Goal: Information Seeking & Learning: Learn about a topic

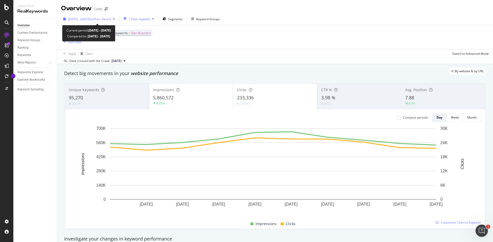
click at [91, 19] on span "[DATE] - [DATE]" at bounding box center [79, 19] width 23 height 4
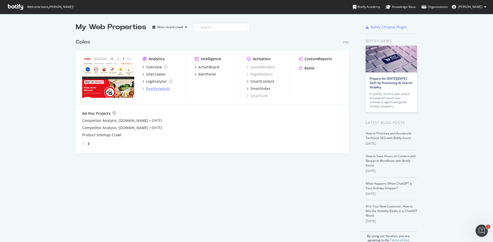
click at [161, 90] on div "RealKeywords" at bounding box center [158, 88] width 24 height 5
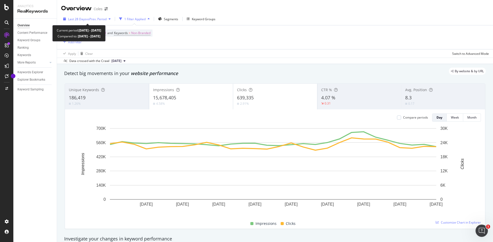
click at [77, 20] on span "Last 28 Days" at bounding box center [77, 19] width 18 height 4
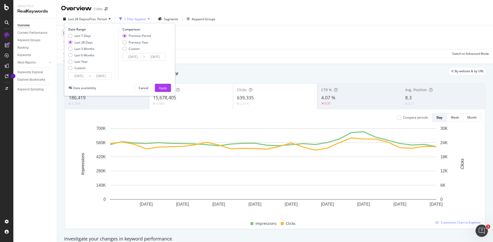
click at [84, 76] on input "[DATE]" at bounding box center [79, 76] width 21 height 7
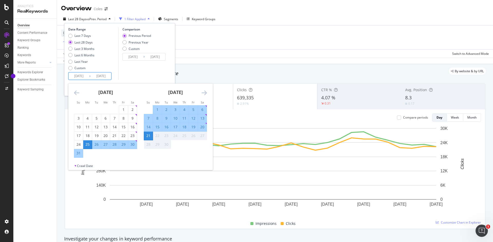
click at [149, 119] on div "7" at bounding box center [148, 118] width 9 height 5
type input "[DATE]"
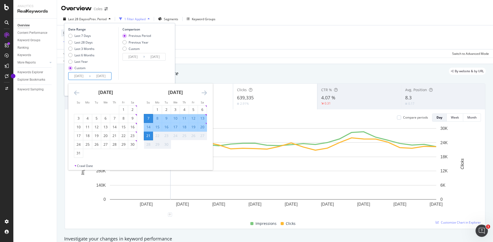
click at [121, 75] on div "Comparison Previous Period Previous Year Custom [DATE] Navigate forward to inte…" at bounding box center [142, 53] width 49 height 53
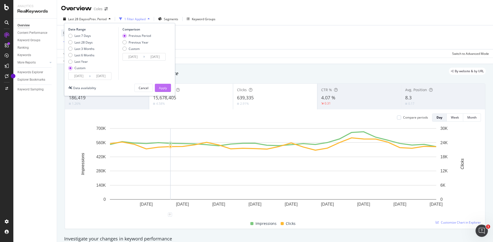
click at [163, 87] on div "Apply" at bounding box center [163, 88] width 8 height 4
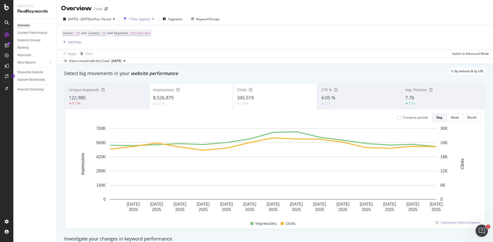
click at [21, 132] on div "Overview Content Performance Keyword Groups Ranking Keywords More Reports Count…" at bounding box center [34, 131] width 43 height 224
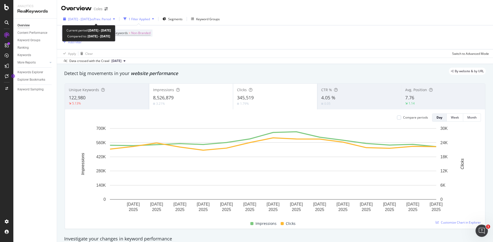
click at [85, 20] on span "[DATE] - [DATE]" at bounding box center [79, 19] width 23 height 4
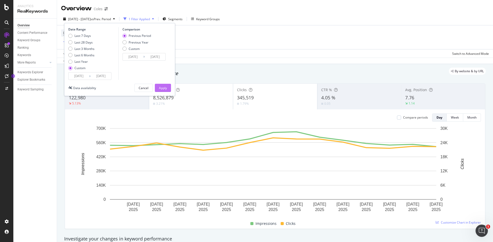
click at [168, 89] on button "Apply" at bounding box center [163, 88] width 16 height 8
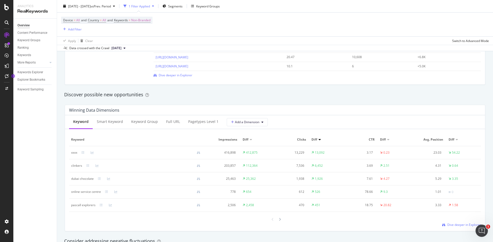
scroll to position [436, 0]
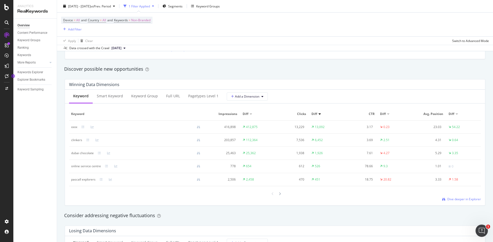
click at [325, 167] on td "526" at bounding box center [326, 166] width 34 height 13
click at [106, 167] on icon at bounding box center [106, 166] width 3 height 3
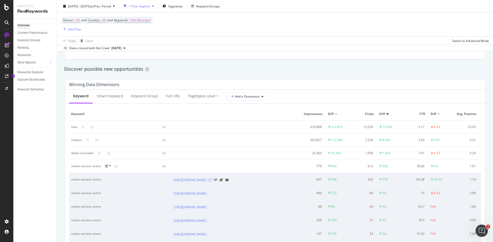
click at [211, 180] on icon at bounding box center [209, 180] width 3 height 3
click at [109, 167] on icon at bounding box center [110, 165] width 2 height 3
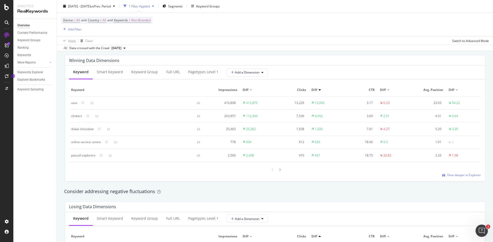
scroll to position [462, 0]
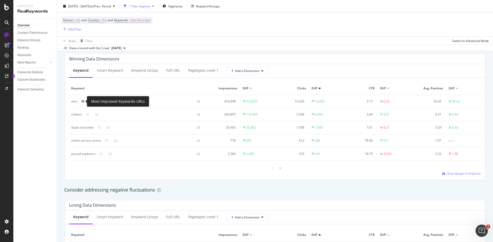
click at [82, 102] on icon at bounding box center [82, 101] width 3 height 3
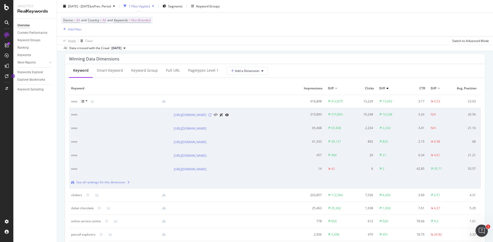
click at [211, 116] on icon at bounding box center [209, 115] width 3 height 3
click at [86, 100] on icon at bounding box center [86, 101] width 2 height 3
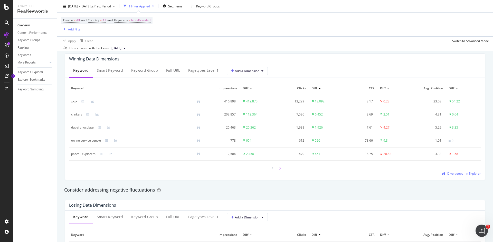
click at [277, 167] on div at bounding box center [279, 168] width 5 height 7
click at [271, 170] on icon at bounding box center [272, 168] width 2 height 3
click at [279, 168] on icon at bounding box center [280, 168] width 2 height 3
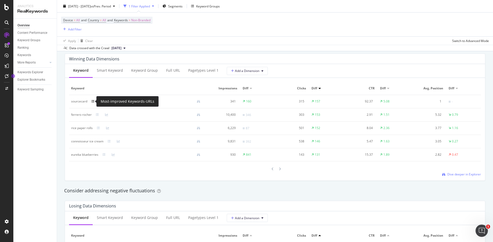
click at [92, 102] on icon at bounding box center [92, 101] width 3 height 3
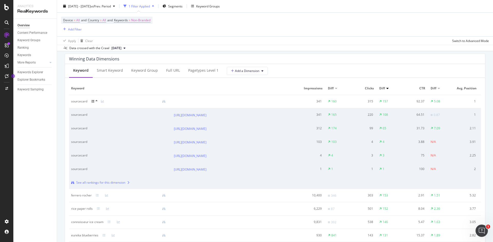
click at [94, 101] on icon at bounding box center [92, 101] width 3 height 3
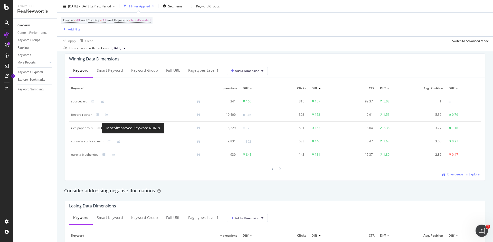
click at [97, 128] on icon at bounding box center [98, 128] width 3 height 3
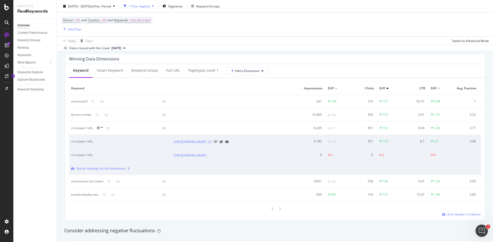
click at [211, 144] on icon at bounding box center [209, 142] width 3 height 3
click at [109, 183] on icon at bounding box center [109, 181] width 3 height 3
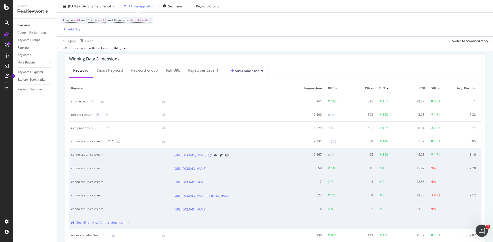
click at [211, 154] on icon at bounding box center [209, 155] width 3 height 3
click at [110, 141] on icon at bounding box center [109, 141] width 3 height 3
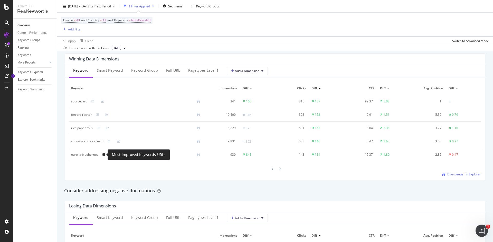
click at [103, 154] on icon at bounding box center [103, 154] width 3 height 3
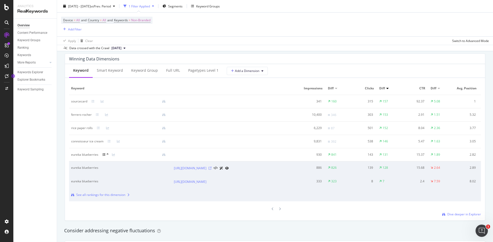
click at [211, 170] on icon at bounding box center [209, 168] width 3 height 3
click at [211, 184] on icon at bounding box center [209, 182] width 3 height 3
click at [279, 213] on div at bounding box center [279, 209] width 5 height 7
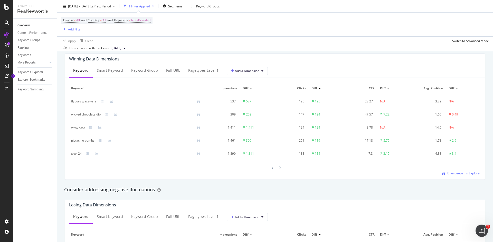
click at [104, 101] on div at bounding box center [105, 101] width 9 height 3
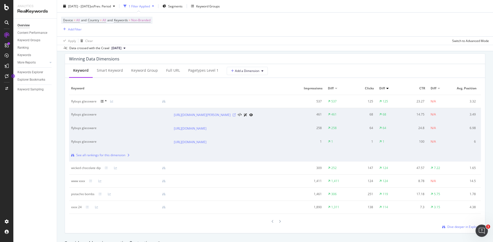
click at [236, 115] on icon at bounding box center [233, 115] width 3 height 3
click at [211, 129] on icon at bounding box center [209, 128] width 3 height 3
